Goal: Transaction & Acquisition: Purchase product/service

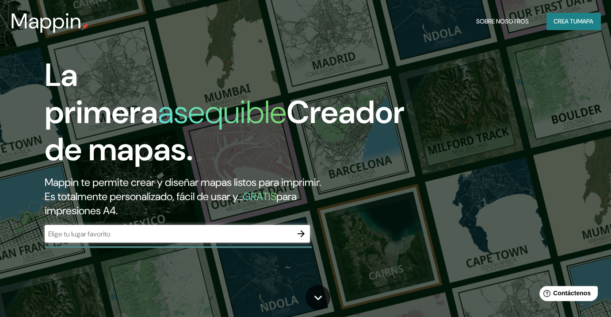
click at [158, 227] on div "​" at bounding box center [177, 234] width 265 height 18
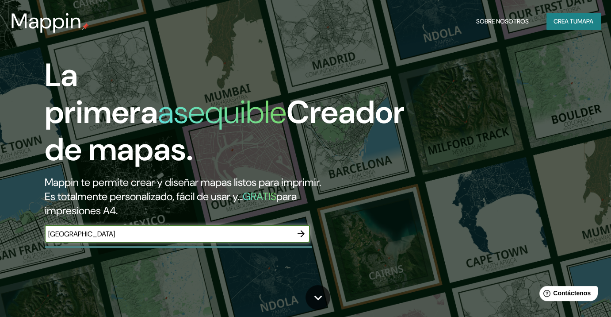
type input "[GEOGRAPHIC_DATA]"
click at [299, 232] on icon "button" at bounding box center [301, 233] width 11 height 11
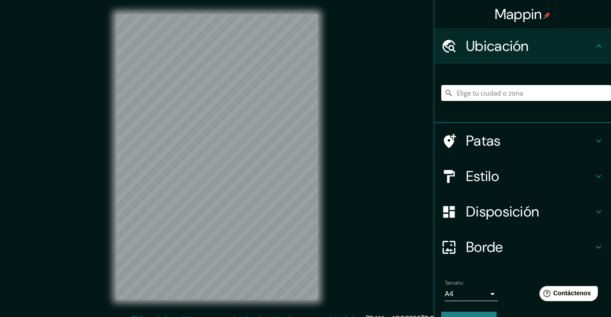
click at [502, 95] on input "Elige tu ciudad o zona" at bounding box center [526, 93] width 170 height 16
click at [470, 142] on font "Patas" at bounding box center [483, 140] width 35 height 19
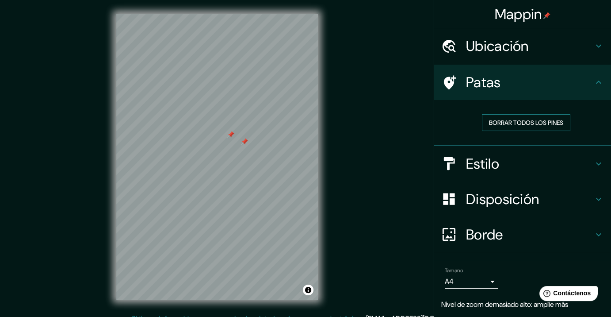
click at [505, 119] on font "Borrar todos los pines" at bounding box center [526, 123] width 74 height 8
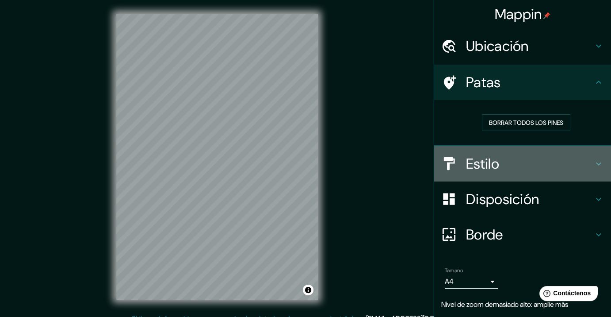
click at [457, 156] on div at bounding box center [453, 163] width 25 height 15
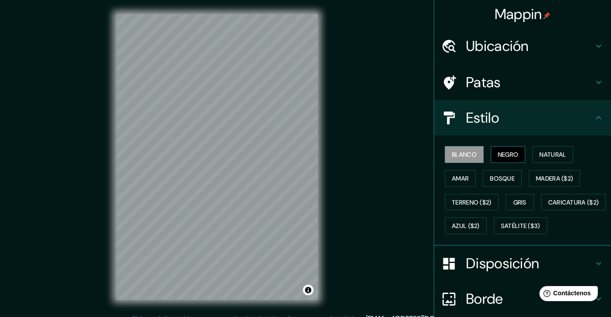
click at [498, 151] on font "Negro" at bounding box center [508, 154] width 21 height 8
click at [558, 158] on font "Natural" at bounding box center [553, 155] width 27 height 12
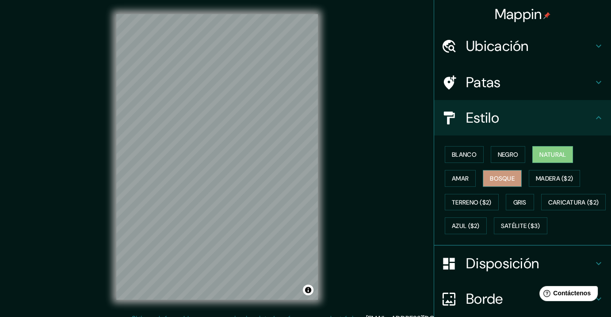
click at [493, 177] on font "Bosque" at bounding box center [502, 178] width 25 height 8
click at [457, 176] on font "Amar" at bounding box center [460, 178] width 17 height 8
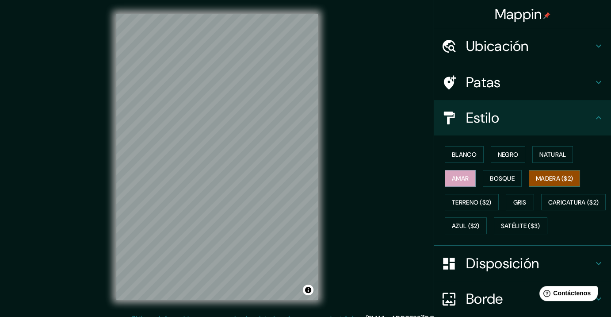
click at [546, 177] on font "Madera ($2)" at bounding box center [554, 178] width 37 height 8
click at [464, 205] on font "Terreno ($2)" at bounding box center [472, 202] width 40 height 12
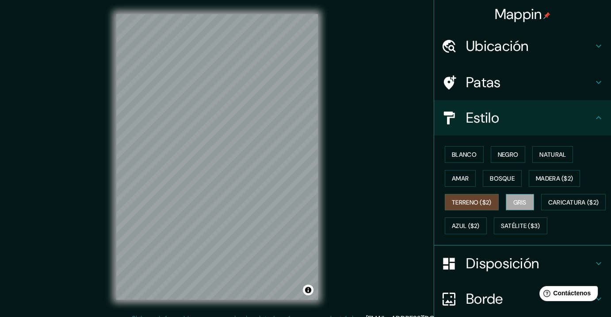
click at [514, 203] on font "Gris" at bounding box center [520, 202] width 13 height 8
click at [483, 173] on button "Bosque" at bounding box center [502, 178] width 39 height 17
drag, startPoint x: 507, startPoint y: 192, endPoint x: 510, endPoint y: 199, distance: 7.5
click at [508, 194] on button "Gris" at bounding box center [520, 202] width 28 height 17
click at [480, 222] on font "Azul ($2)" at bounding box center [466, 226] width 28 height 8
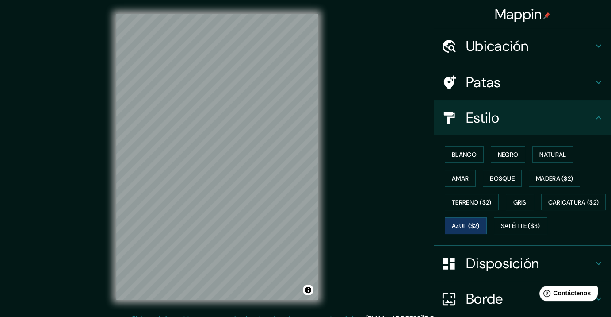
click at [486, 236] on div "Blanco Negro Natural Amar Bosque Madera ($2) Terreno ($2) Gris Caricatura ($2) …" at bounding box center [526, 189] width 170 height 95
click at [501, 231] on font "Satélite ($3)" at bounding box center [520, 226] width 39 height 12
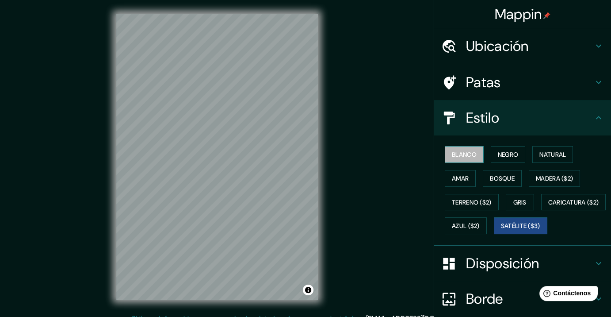
click at [452, 154] on font "Blanco" at bounding box center [464, 154] width 25 height 8
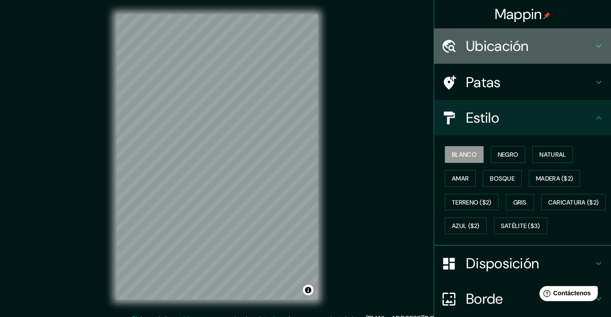
click at [502, 52] on font "Ubicación" at bounding box center [497, 46] width 63 height 19
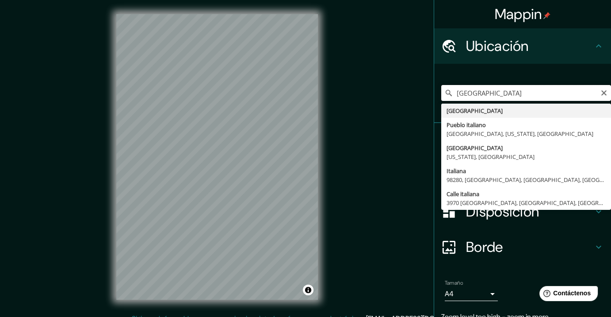
click at [493, 89] on input "[GEOGRAPHIC_DATA]" at bounding box center [526, 93] width 170 height 16
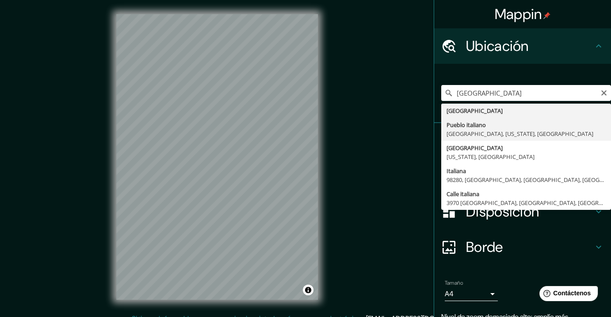
type input "[GEOGRAPHIC_DATA], [GEOGRAPHIC_DATA], [US_STATE], [GEOGRAPHIC_DATA]"
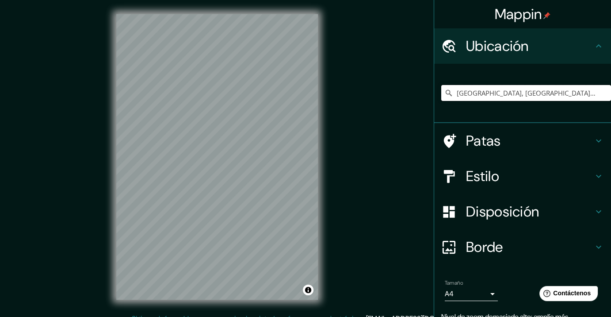
drag, startPoint x: 484, startPoint y: 89, endPoint x: 584, endPoint y: 103, distance: 101.3
click at [590, 105] on div "[GEOGRAPHIC_DATA], [GEOGRAPHIC_DATA], [US_STATE], [GEOGRAPHIC_DATA]" at bounding box center [526, 93] width 170 height 44
click at [591, 91] on input "[GEOGRAPHIC_DATA], [GEOGRAPHIC_DATA], [US_STATE], [GEOGRAPHIC_DATA]" at bounding box center [526, 93] width 170 height 16
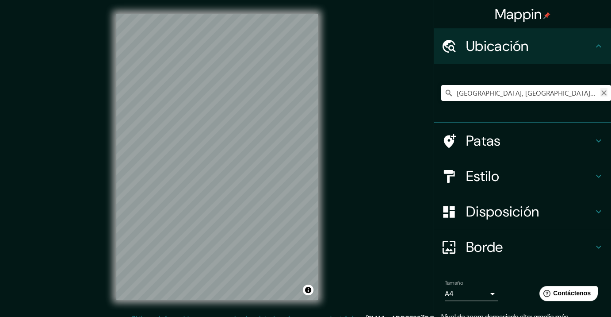
click at [602, 93] on icon "Claro" at bounding box center [604, 92] width 5 height 5
type input "[GEOGRAPHIC_DATA]"
click at [466, 249] on font "Borde" at bounding box center [484, 247] width 37 height 19
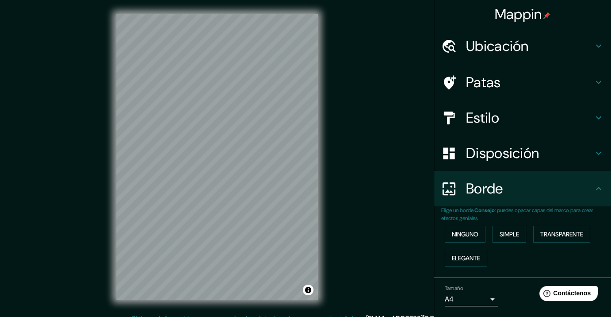
click at [498, 154] on font "Disposición" at bounding box center [502, 153] width 73 height 19
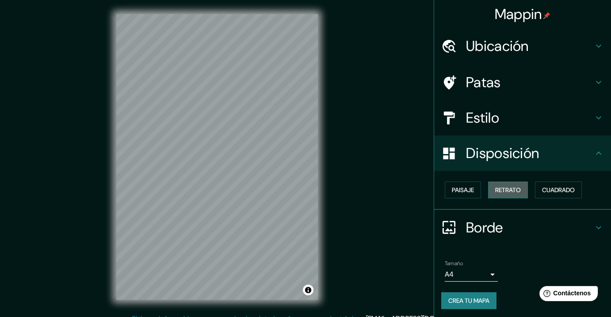
click at [513, 190] on font "Retrato" at bounding box center [508, 190] width 26 height 8
click at [542, 192] on font "Cuadrado" at bounding box center [558, 190] width 33 height 8
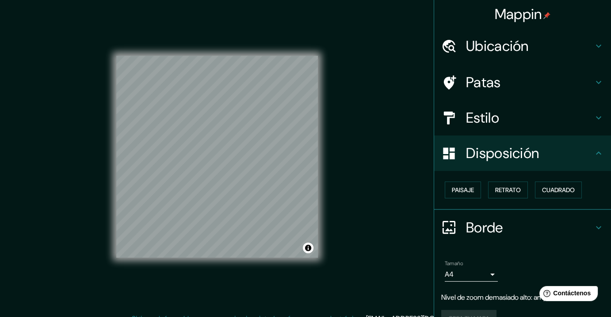
click at [476, 89] on font "Patas" at bounding box center [483, 82] width 35 height 19
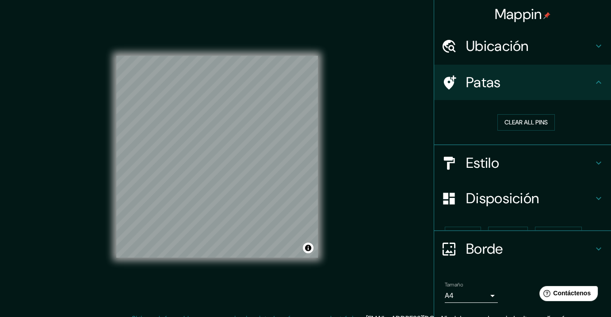
click at [495, 57] on div "Ubicación" at bounding box center [522, 45] width 177 height 35
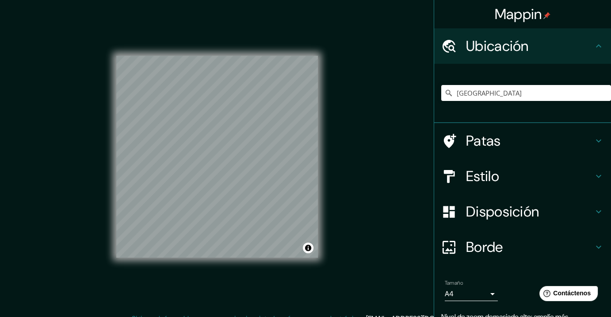
click at [485, 179] on font "Estilo" at bounding box center [482, 176] width 33 height 19
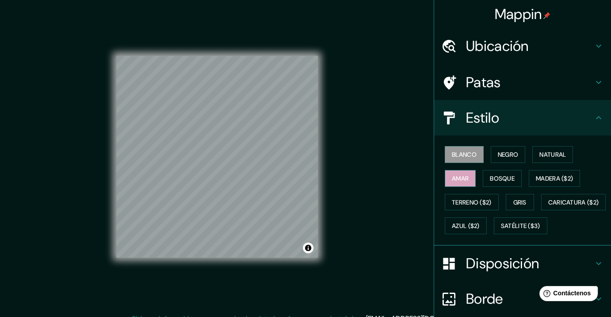
click at [461, 174] on font "Amar" at bounding box center [460, 178] width 17 height 8
click at [550, 153] on font "Natural" at bounding box center [553, 154] width 27 height 8
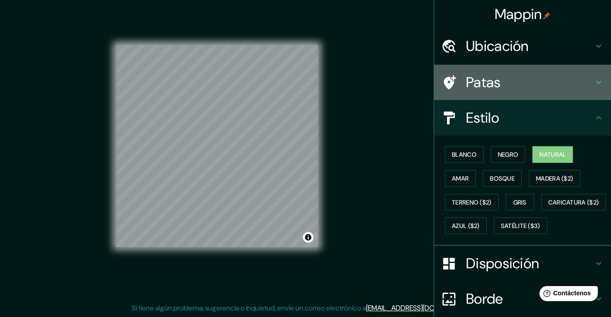
click at [491, 77] on font "Patas" at bounding box center [483, 82] width 35 height 19
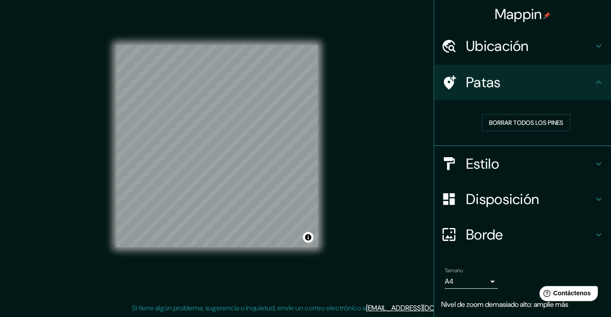
click at [501, 96] on div "Patas" at bounding box center [522, 82] width 177 height 35
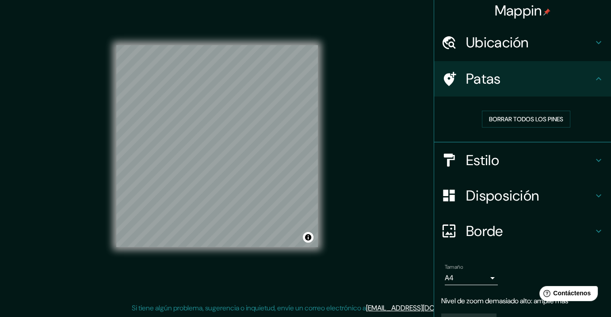
scroll to position [26, 0]
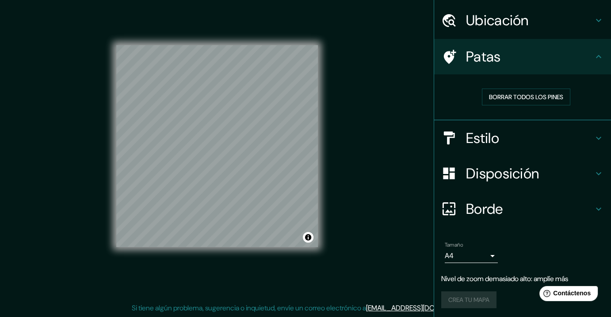
click at [462, 300] on div "Crea tu mapa" at bounding box center [522, 299] width 163 height 17
click at [510, 293] on div "Crea tu mapa" at bounding box center [522, 299] width 163 height 17
click at [449, 295] on div "Crea tu mapa" at bounding box center [522, 299] width 163 height 17
